Goal: Task Accomplishment & Management: Complete application form

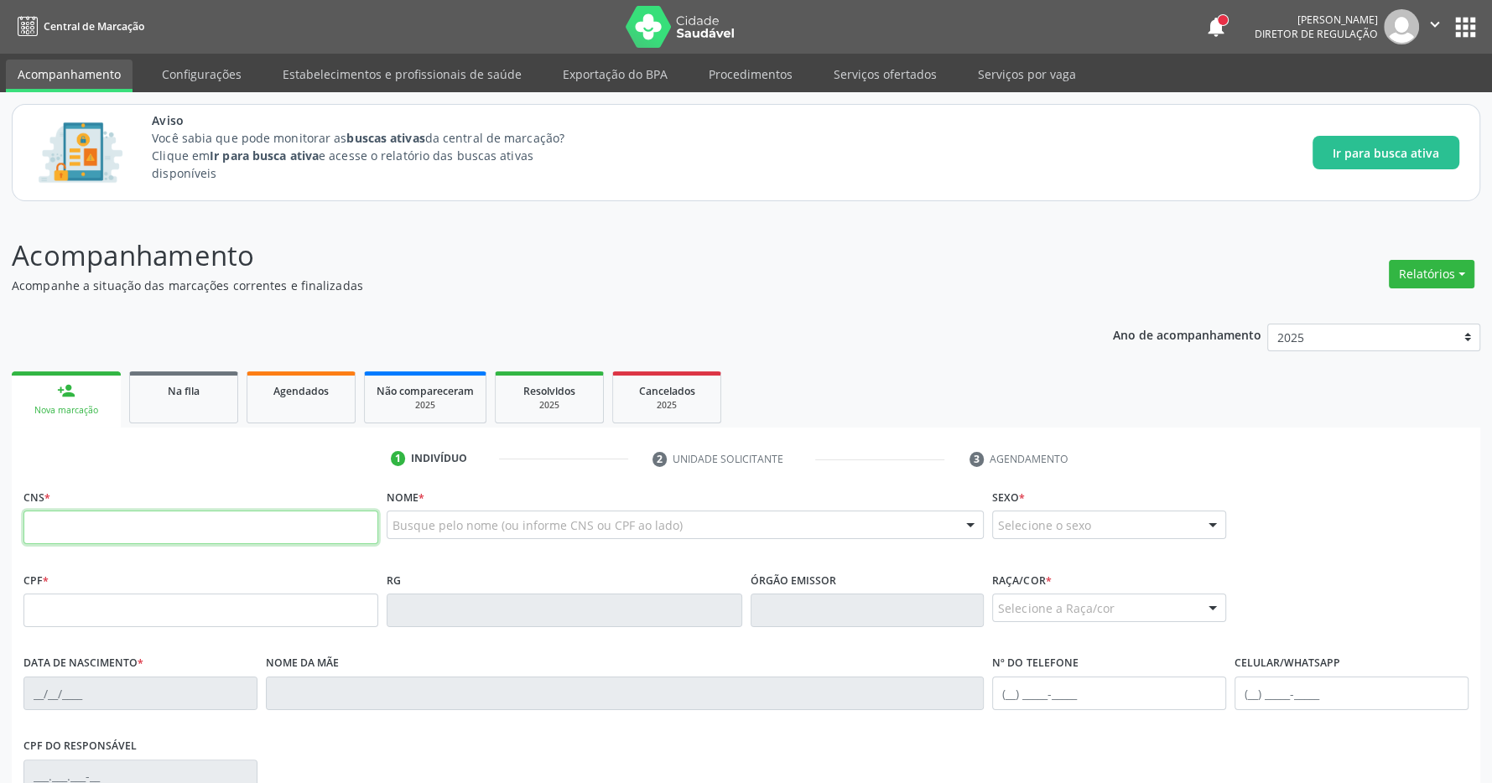
click at [151, 536] on input "text" at bounding box center [200, 528] width 355 height 34
type input "704 6086 7860 0626"
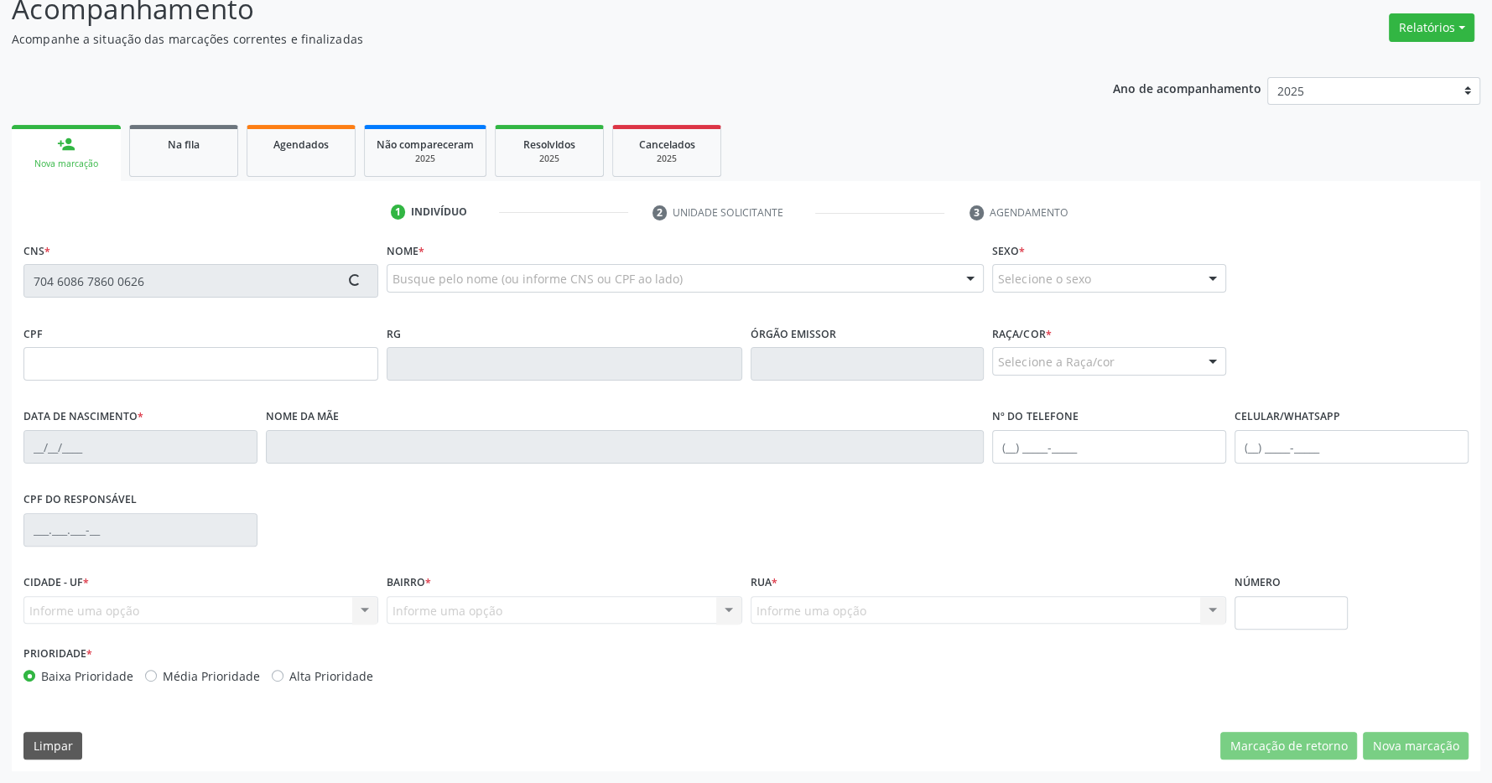
type input "122.793.964-75"
type input "[DATE]"
type input "[PERSON_NAME]"
type input "[PHONE_NUMBER]"
type input "085.905.544-22"
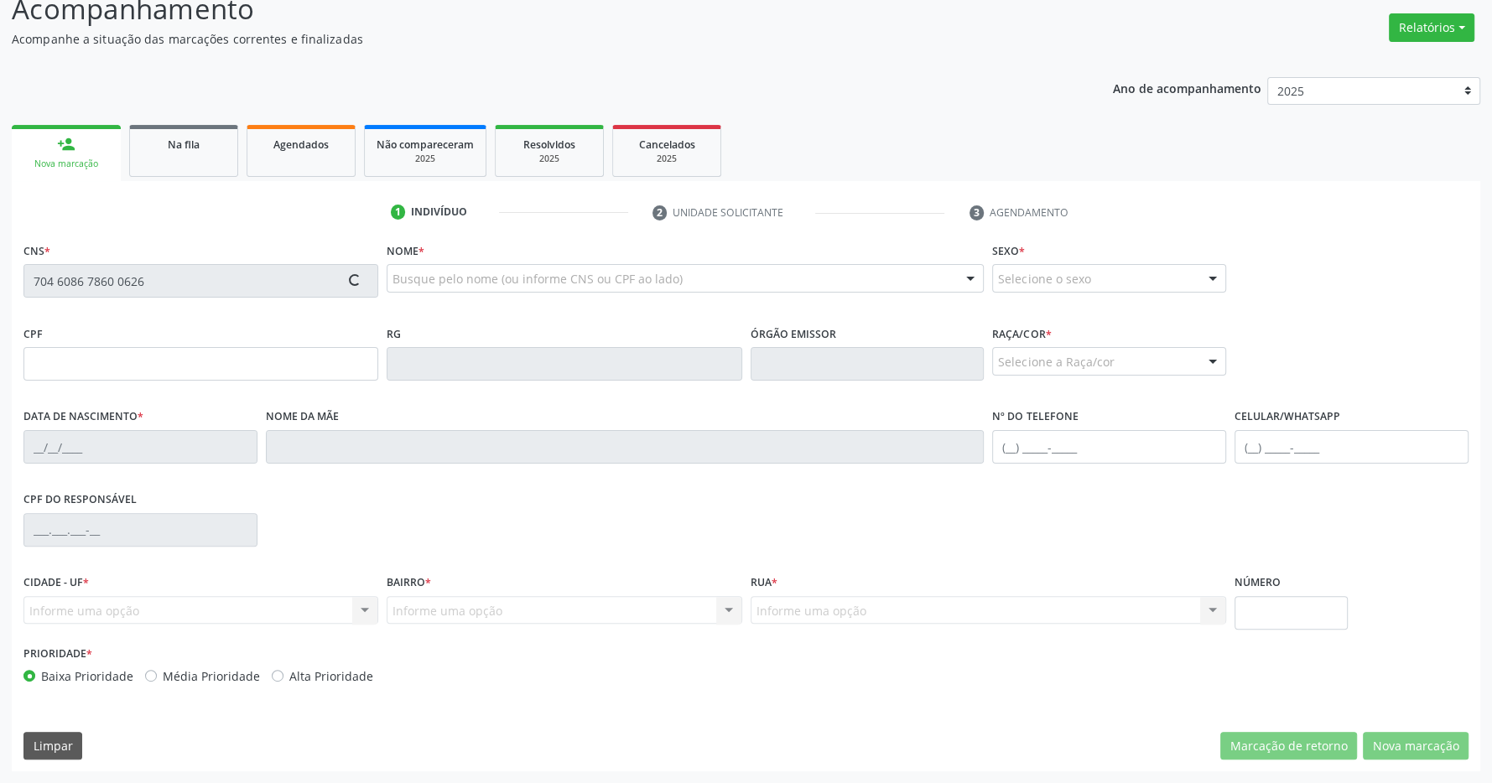
type input "117"
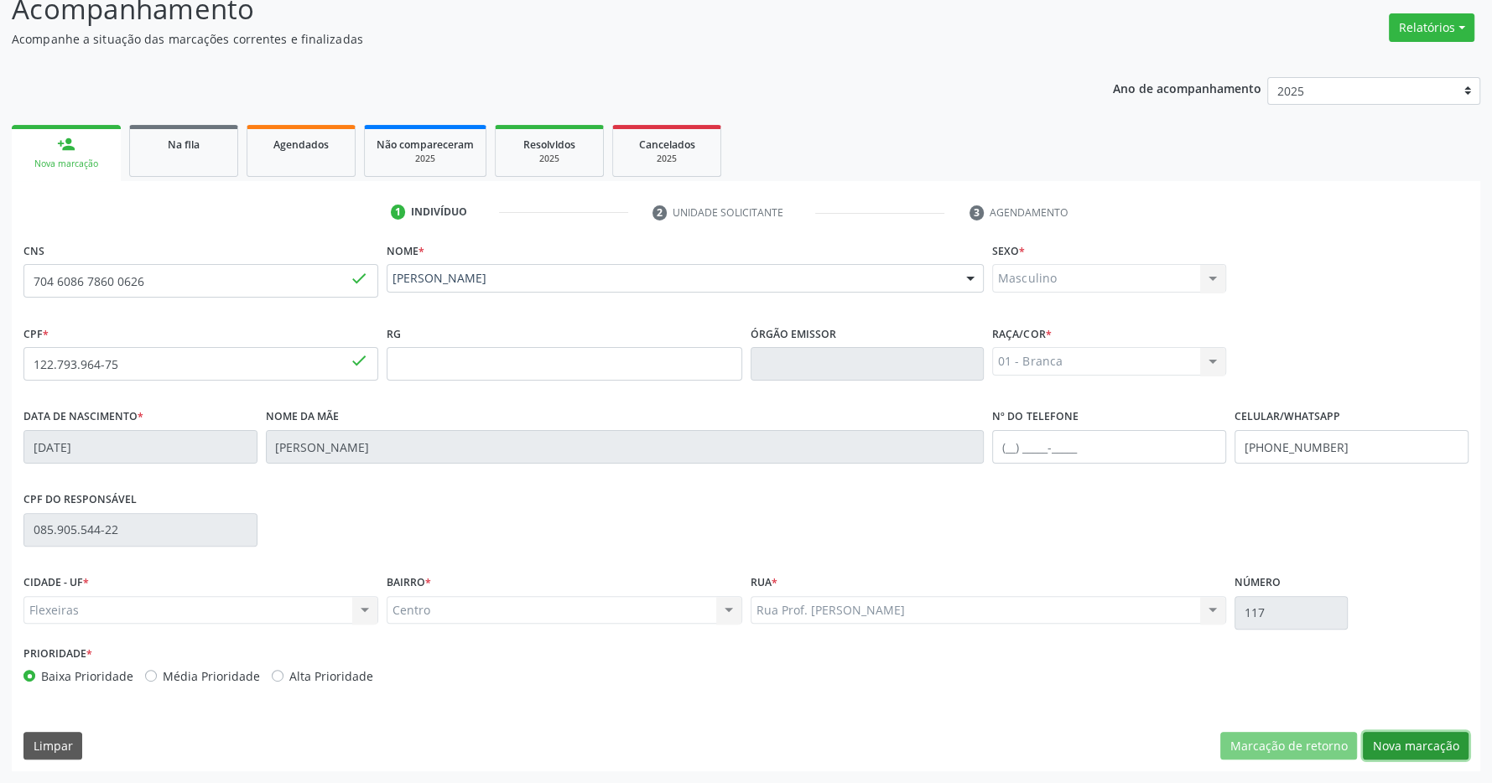
click at [1406, 745] on button "Nova marcação" at bounding box center [1416, 746] width 106 height 29
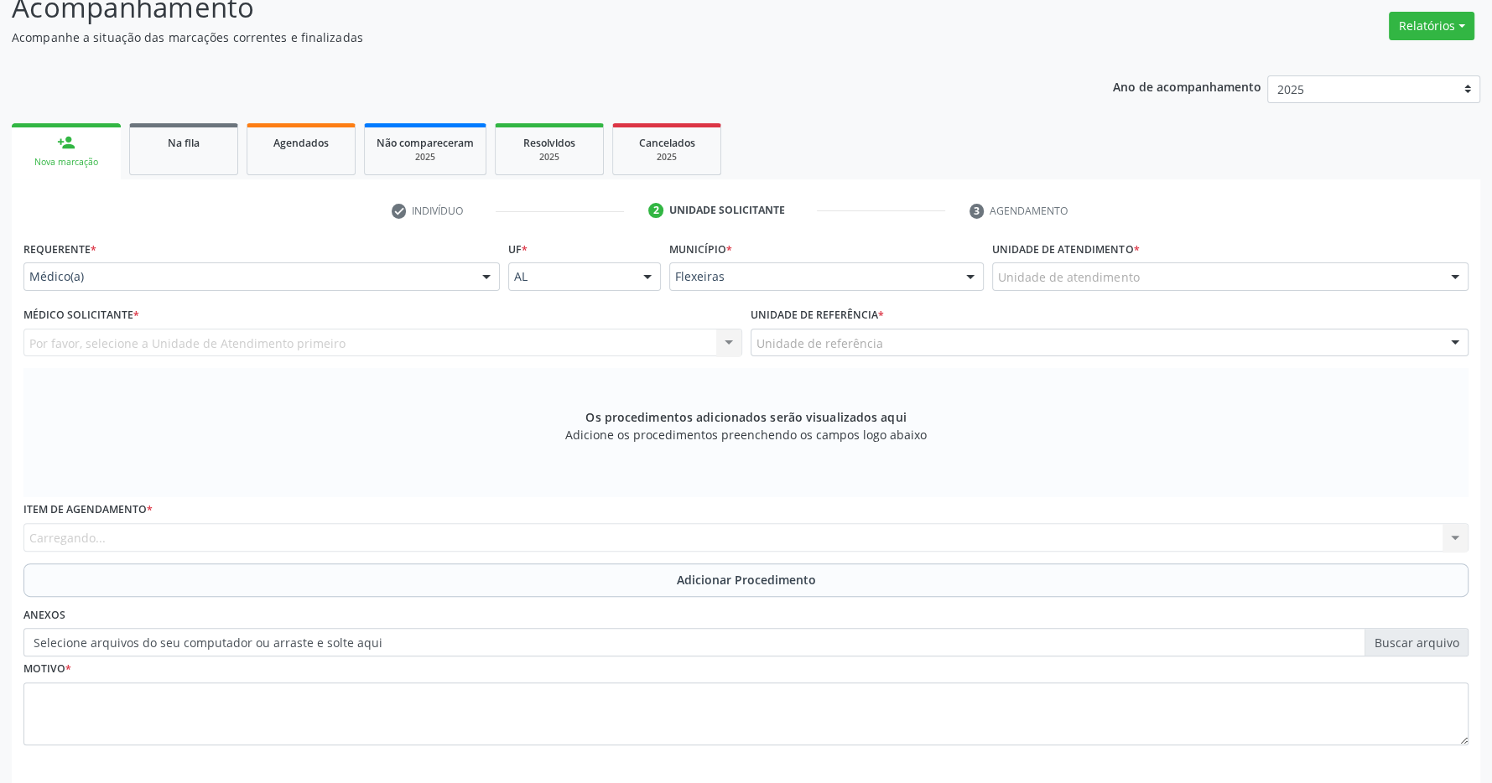
scroll to position [323, 0]
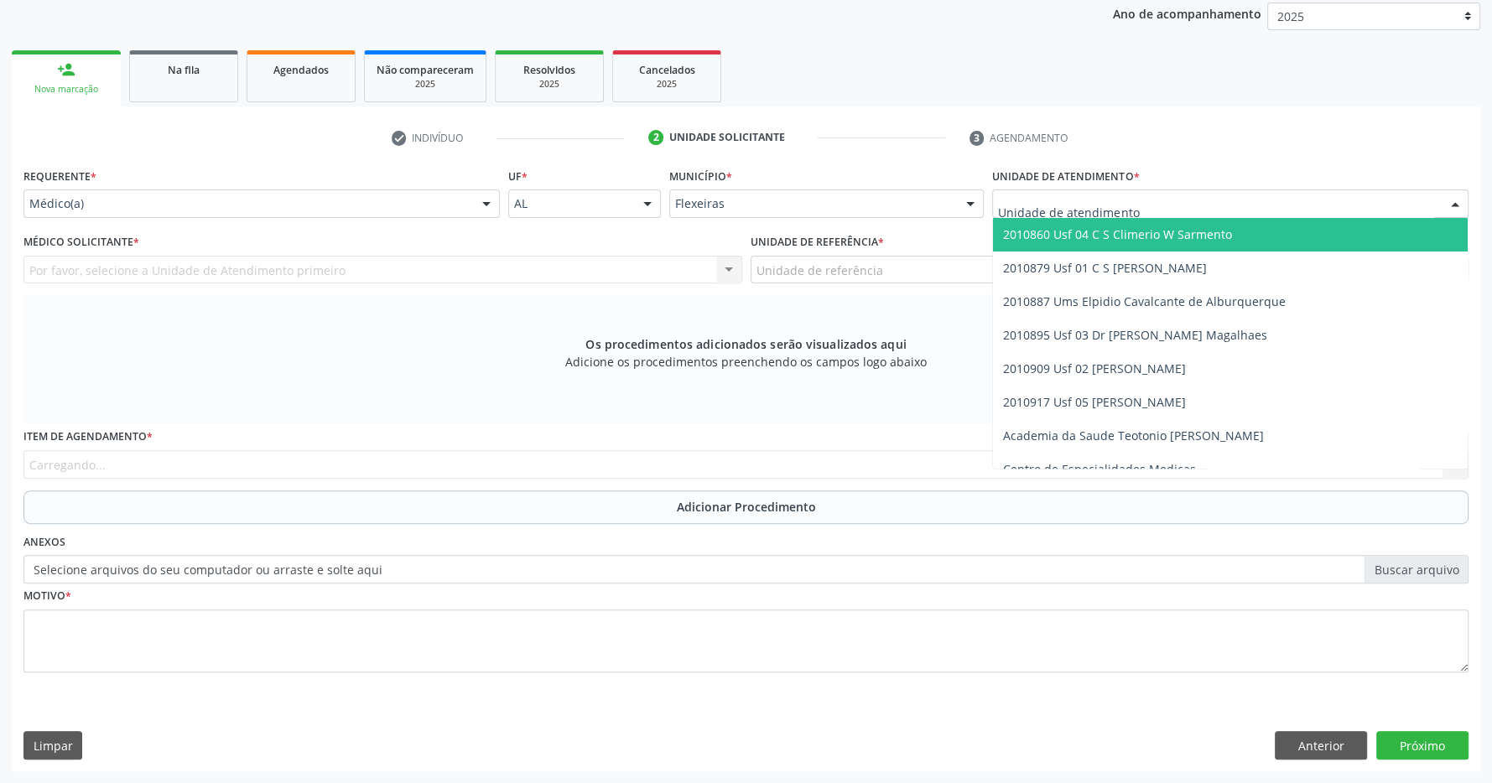
click at [1150, 236] on span "2010860 Usf 04 C S Climerio W Sarmento" at bounding box center [1117, 234] width 229 height 16
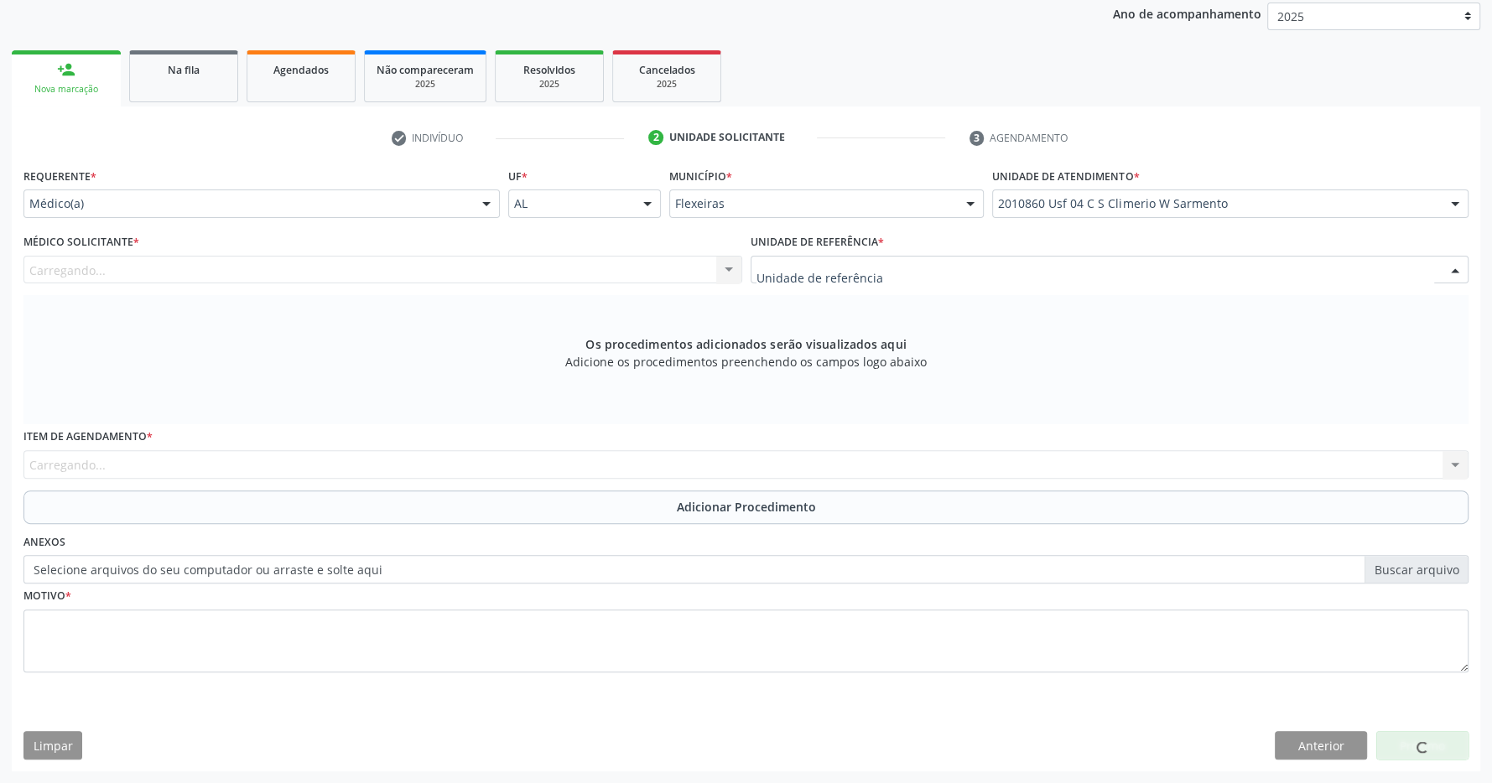
click at [1132, 271] on div at bounding box center [1110, 270] width 719 height 29
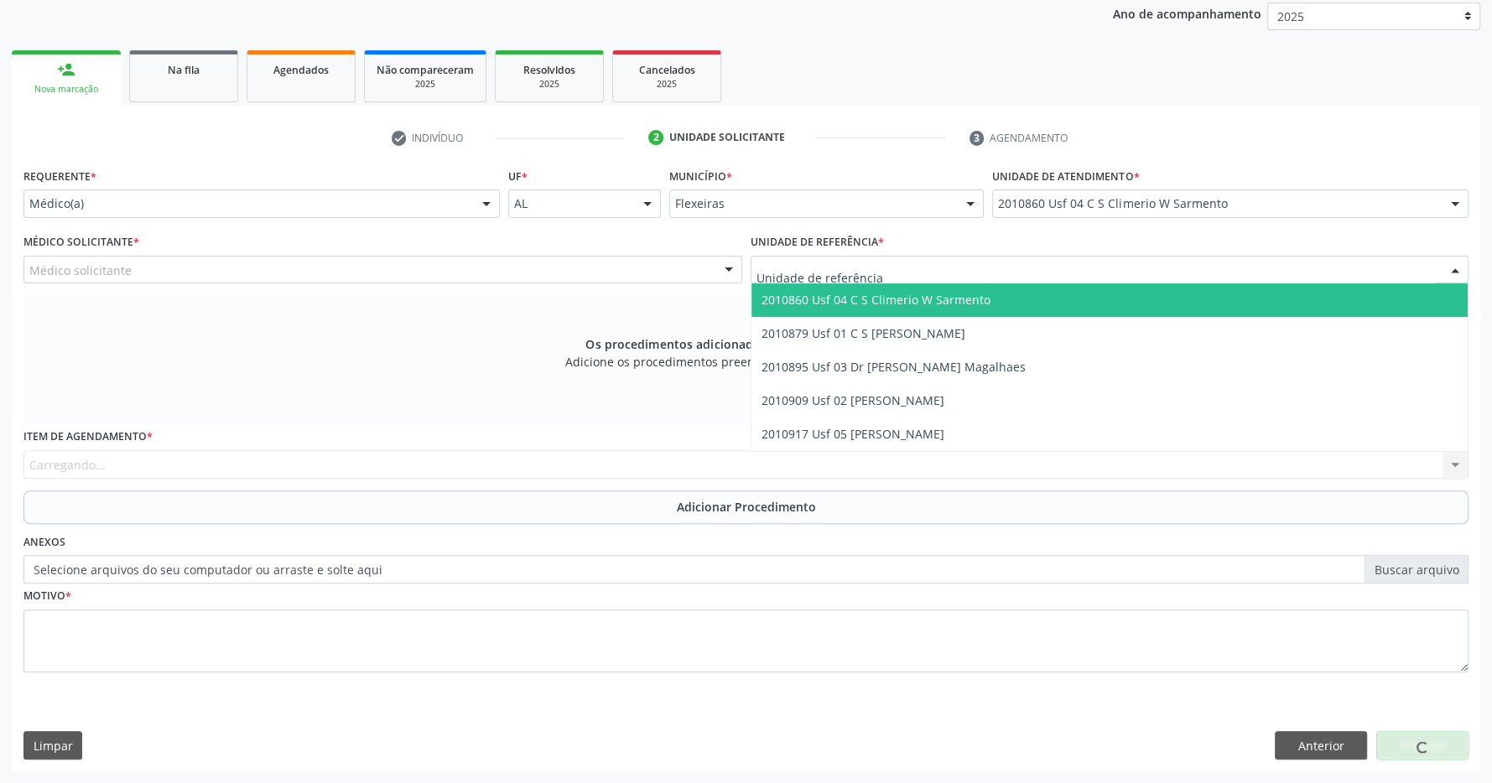
click at [1122, 303] on span "2010860 Usf 04 C S Climerio W Sarmento" at bounding box center [1109, 300] width 717 height 34
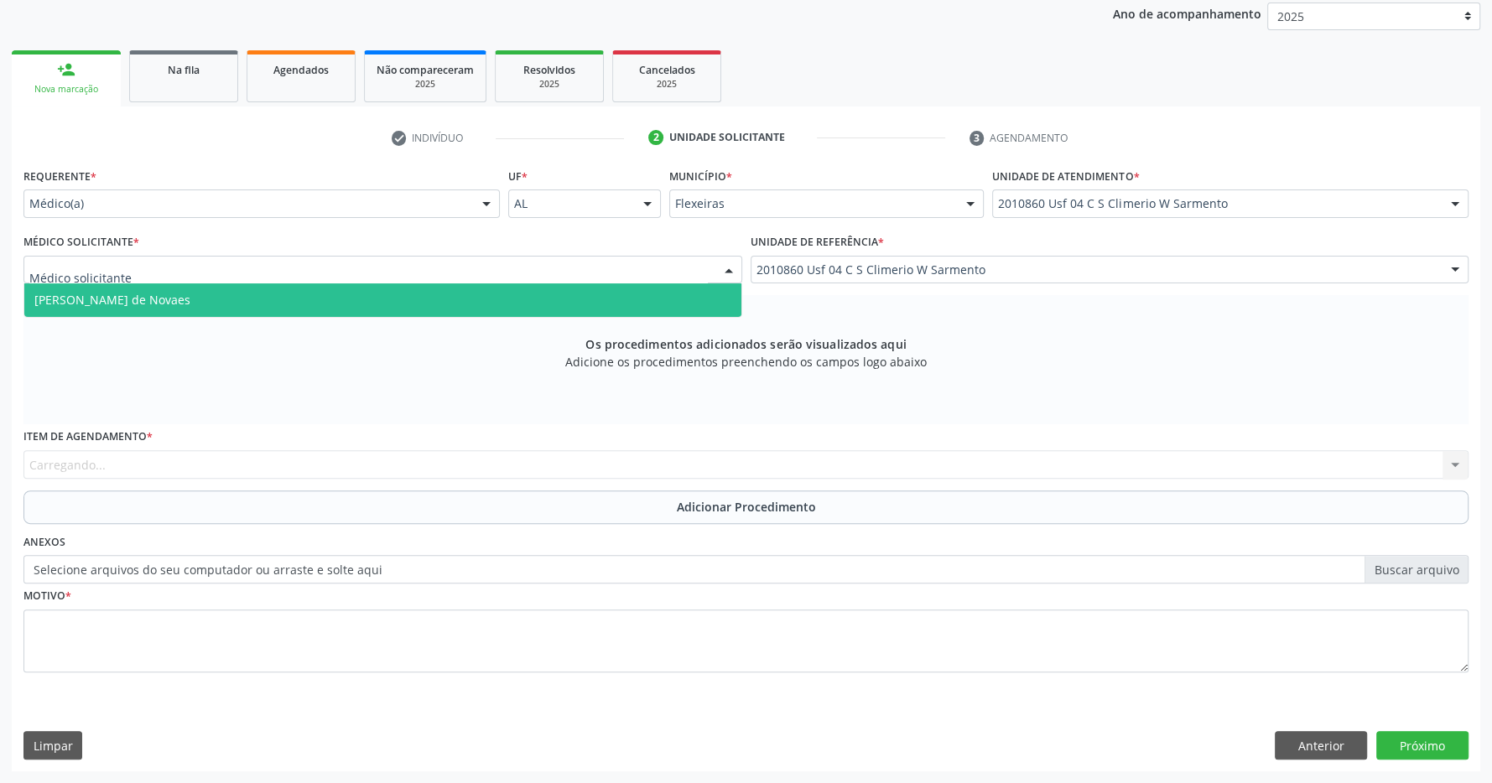
click at [673, 273] on div at bounding box center [382, 270] width 719 height 29
click at [538, 303] on span "[PERSON_NAME] de Novaes" at bounding box center [382, 300] width 717 height 34
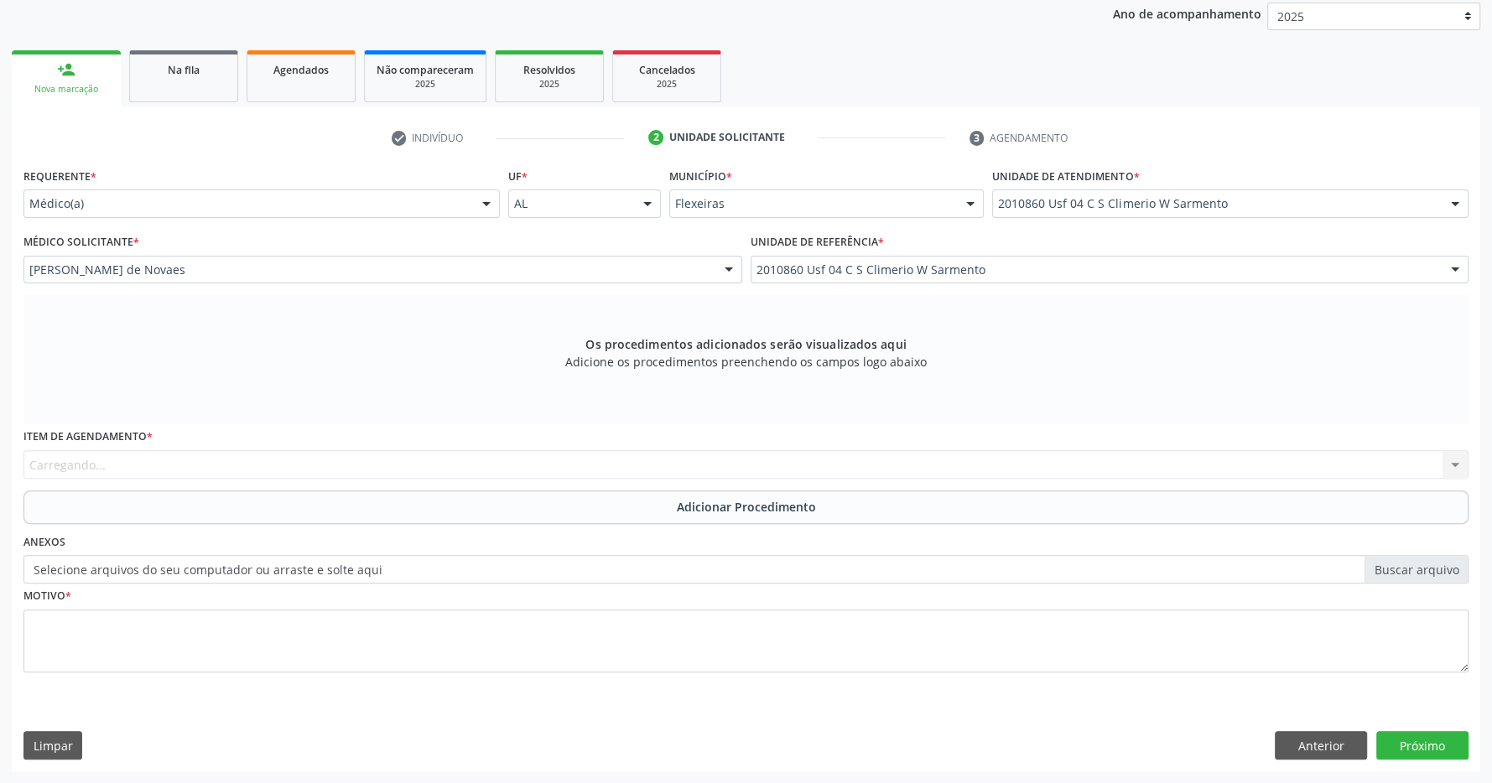
click at [496, 481] on div "Item de agendamento * [GEOGRAPHIC_DATA]... No elements found. Consider changing…" at bounding box center [745, 456] width 1453 height 65
click at [391, 468] on div "Item de agendamento * [GEOGRAPHIC_DATA]... No elements found. Consider changing…" at bounding box center [745, 451] width 1445 height 54
click at [96, 469] on div "Item de agendamento * [GEOGRAPHIC_DATA]... No elements found. Consider changing…" at bounding box center [745, 451] width 1445 height 54
click at [99, 472] on div "Item de agendamento * [GEOGRAPHIC_DATA]... No elements found. Consider changing…" at bounding box center [745, 451] width 1445 height 54
click at [82, 465] on div "Item de agendamento * [GEOGRAPHIC_DATA]... No elements found. Consider changing…" at bounding box center [745, 451] width 1445 height 54
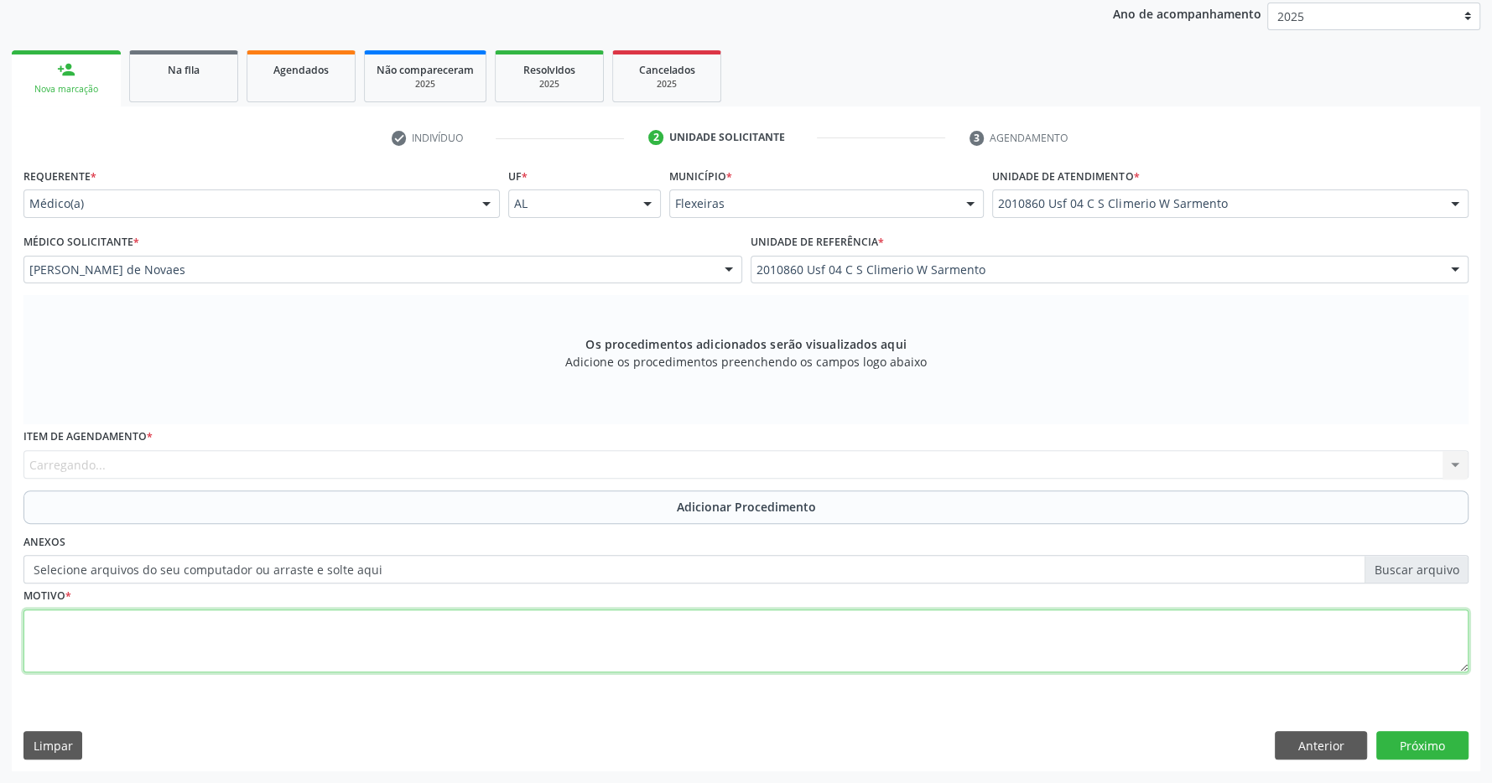
click at [314, 632] on textarea at bounding box center [745, 642] width 1445 height 64
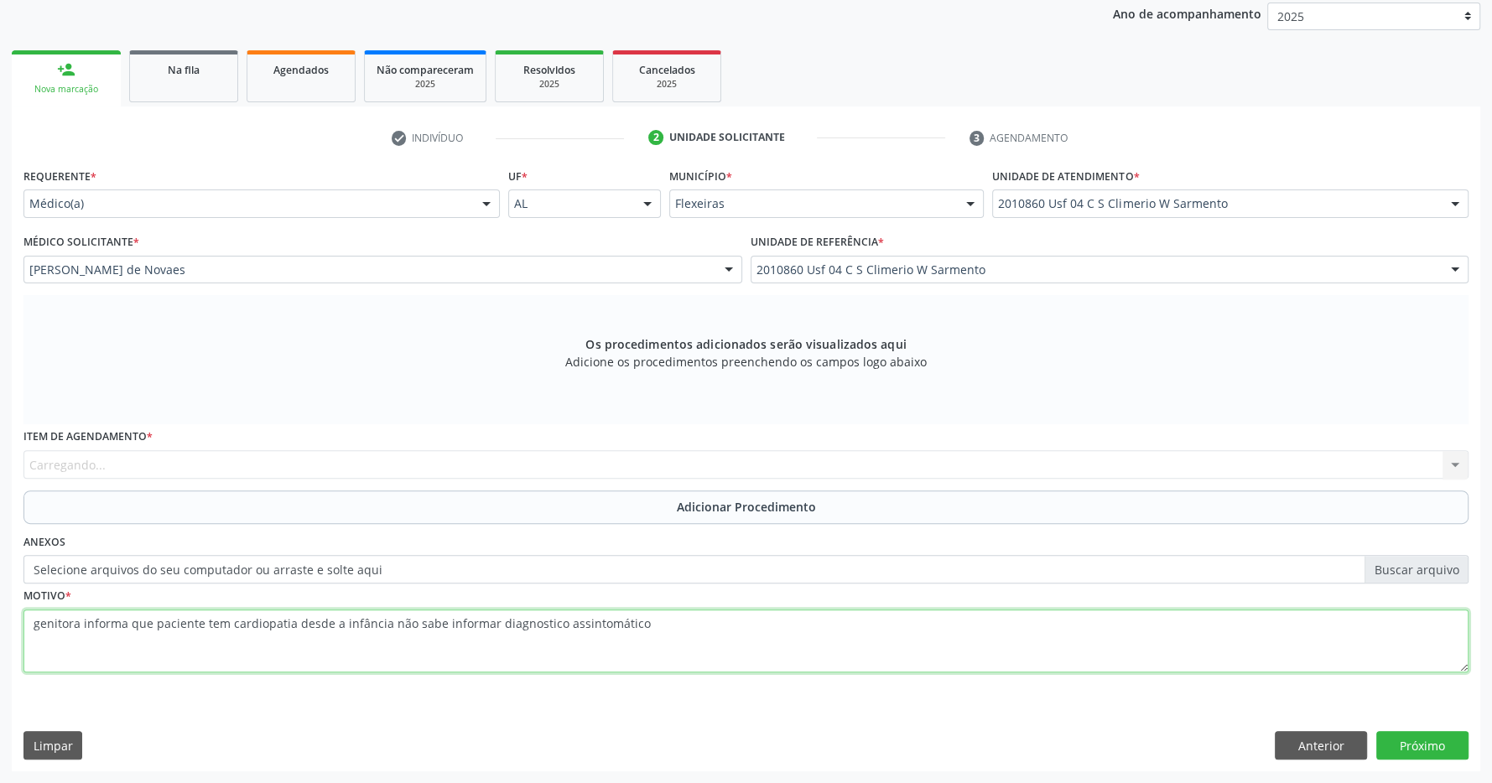
click at [669, 637] on textarea "genitora informa que paciente tem cardiopatia desde a infância não sabe informa…" at bounding box center [745, 642] width 1445 height 64
type textarea "genitora informa que paciente tem cardiopatia desde a infância não sabe informa…"
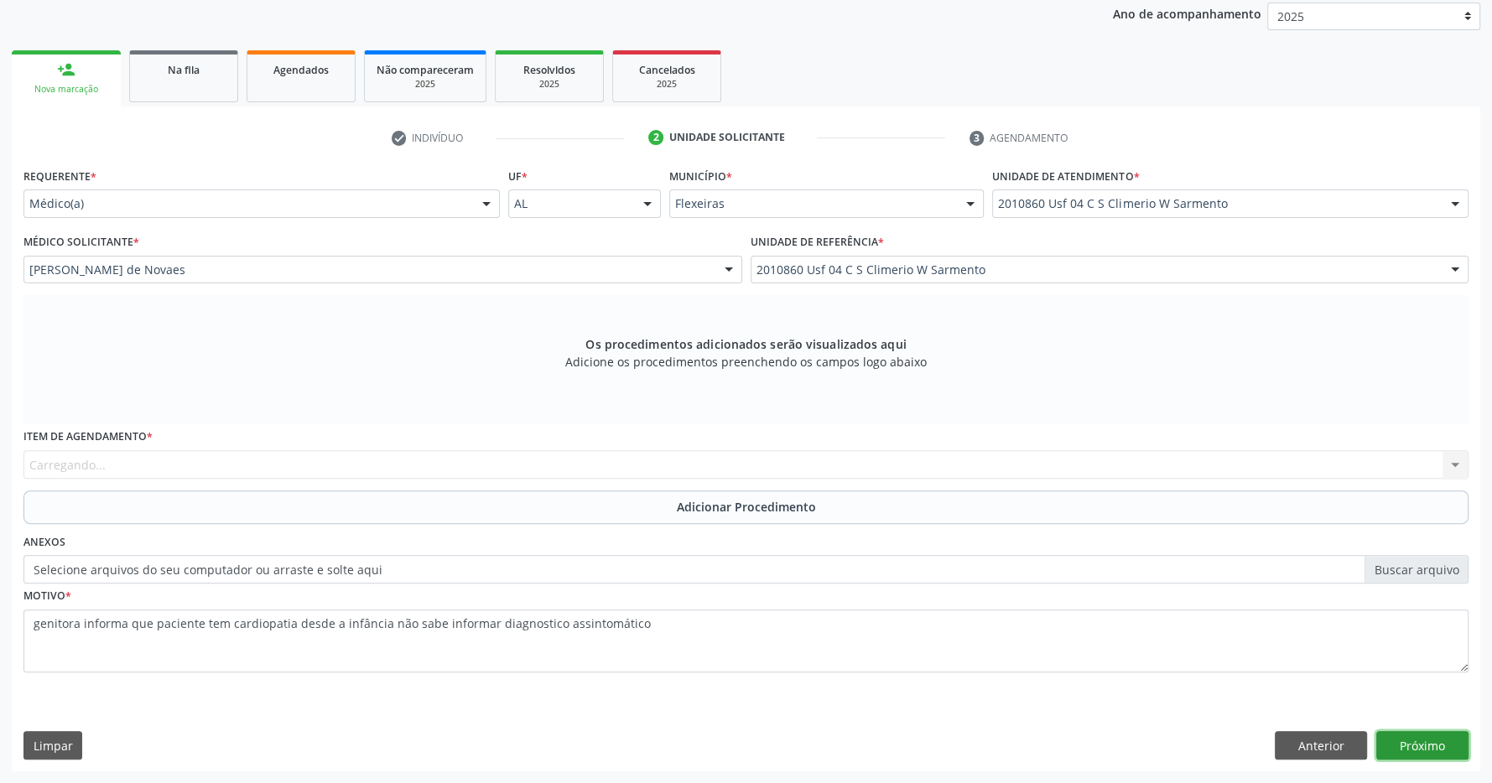
click at [1432, 741] on button "Próximo" at bounding box center [1422, 745] width 92 height 29
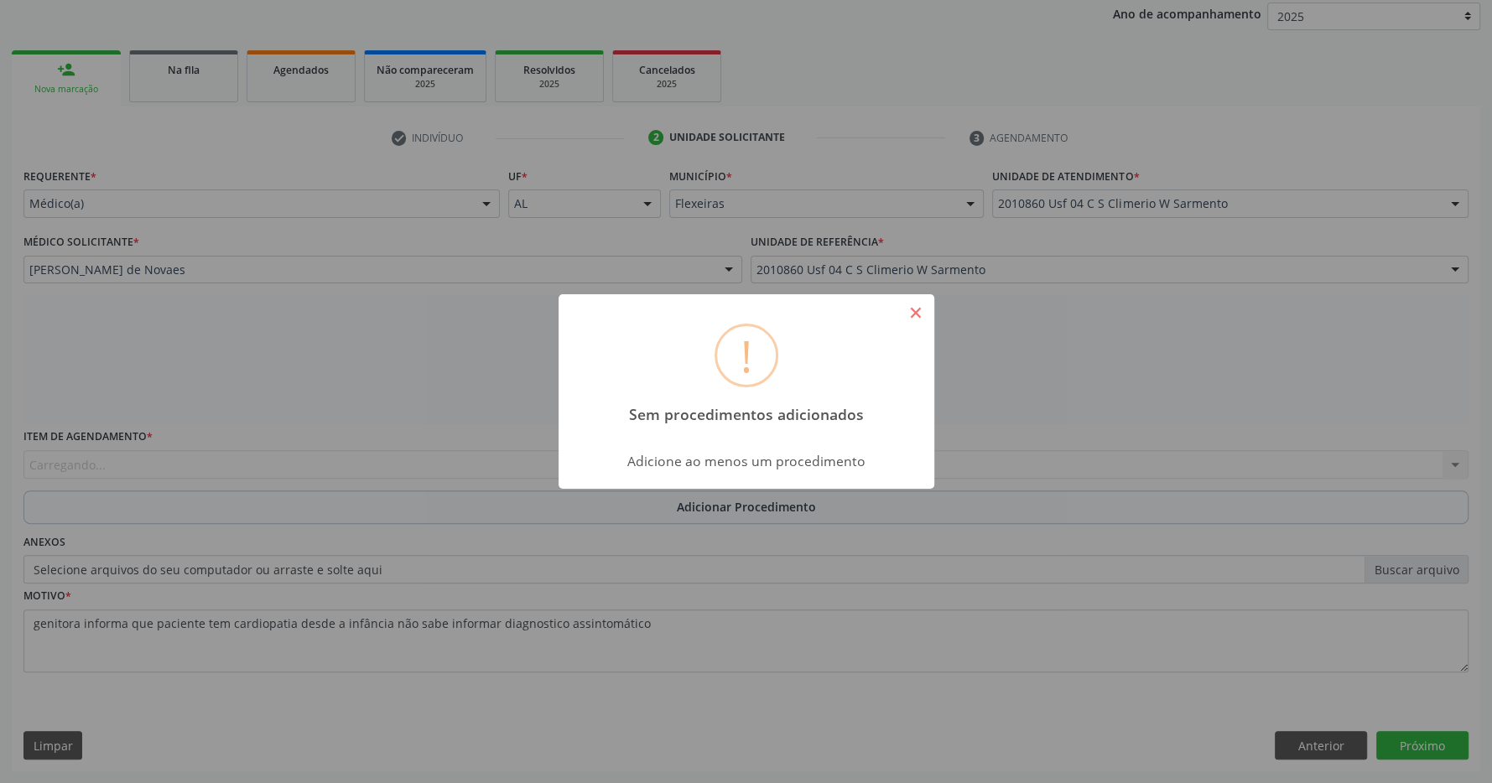
click at [911, 310] on button "×" at bounding box center [916, 313] width 29 height 29
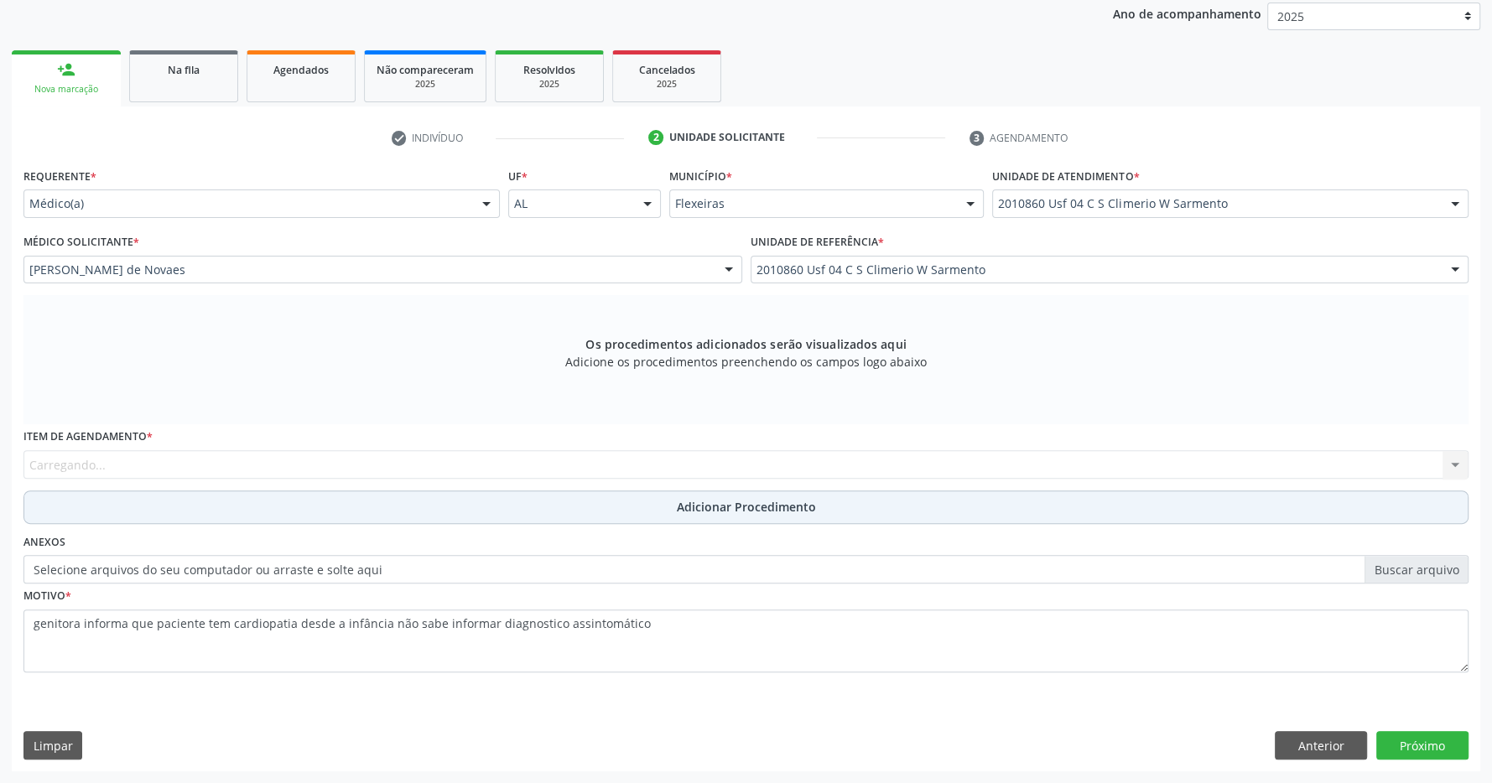
click at [445, 520] on button "Adicionar Procedimento" at bounding box center [745, 508] width 1445 height 34
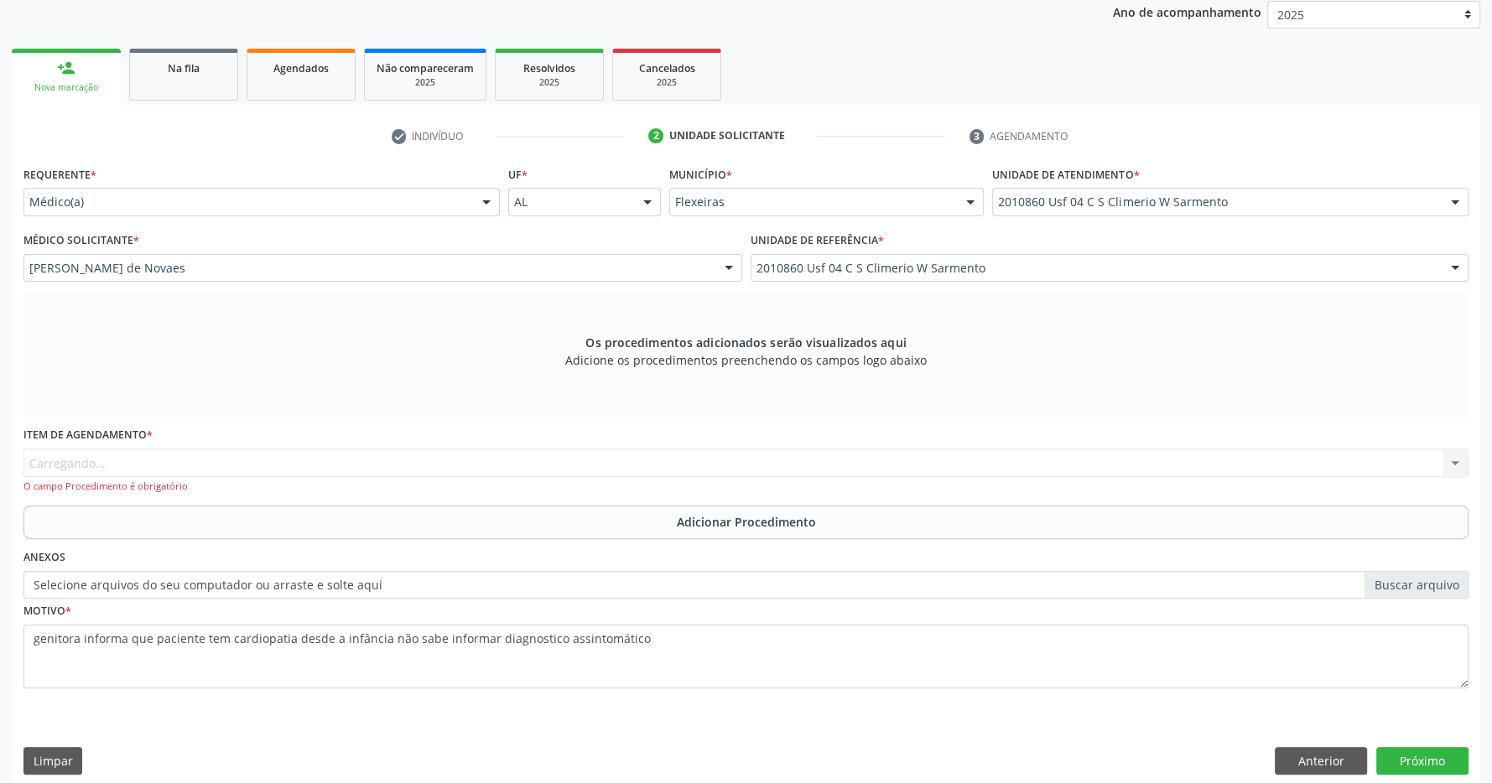
click at [340, 464] on div "Item de agendamento * [GEOGRAPHIC_DATA]... No elements found. Consider changing…" at bounding box center [745, 458] width 1445 height 71
drag, startPoint x: 236, startPoint y: 473, endPoint x: 143, endPoint y: 473, distance: 92.3
click at [226, 473] on div "Item de agendamento * [GEOGRAPHIC_DATA]... No elements found. Consider changing…" at bounding box center [745, 458] width 1445 height 71
click at [143, 473] on div "Item de agendamento * [GEOGRAPHIC_DATA]... No elements found. Consider changing…" at bounding box center [745, 458] width 1445 height 71
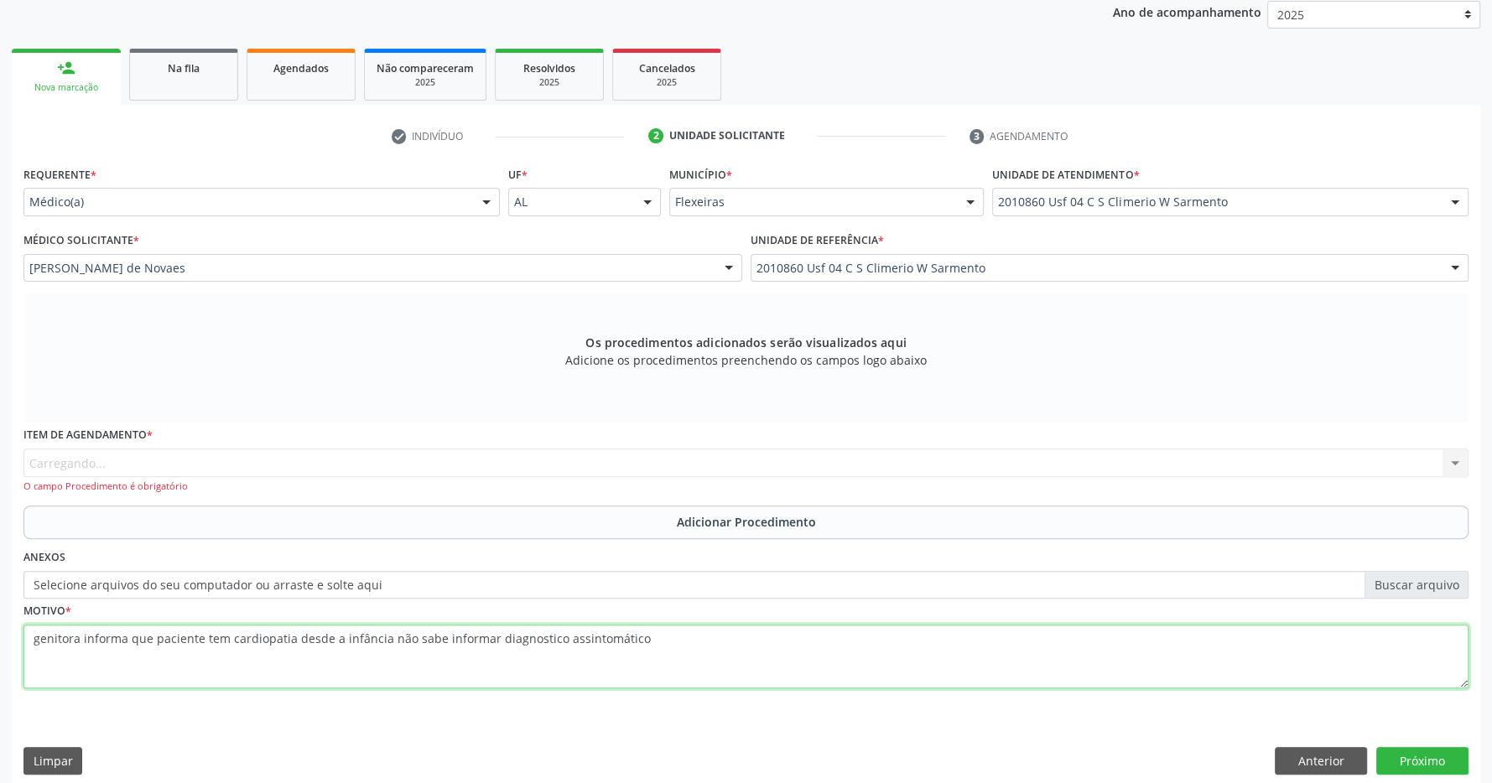
drag, startPoint x: 662, startPoint y: 646, endPoint x: 29, endPoint y: 641, distance: 632.4
click at [23, 647] on textarea "genitora informa que paciente tem cardiopatia desde a infância não sabe informa…" at bounding box center [745, 657] width 1445 height 64
